Goal: Transaction & Acquisition: Purchase product/service

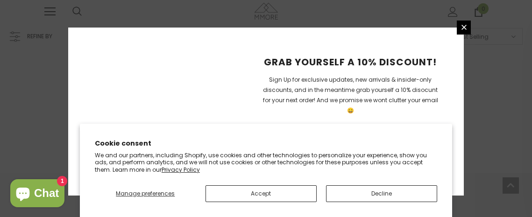
scroll to position [1178, 0]
